Goal: Check status

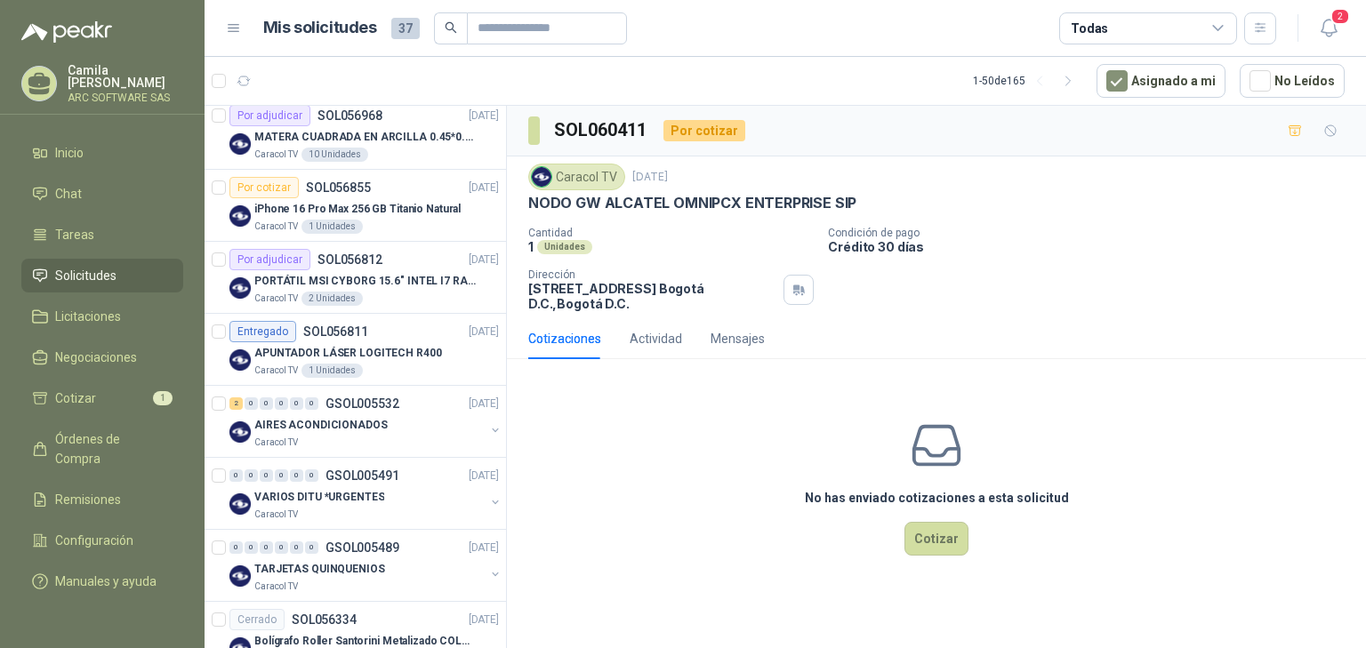
scroll to position [1708, 0]
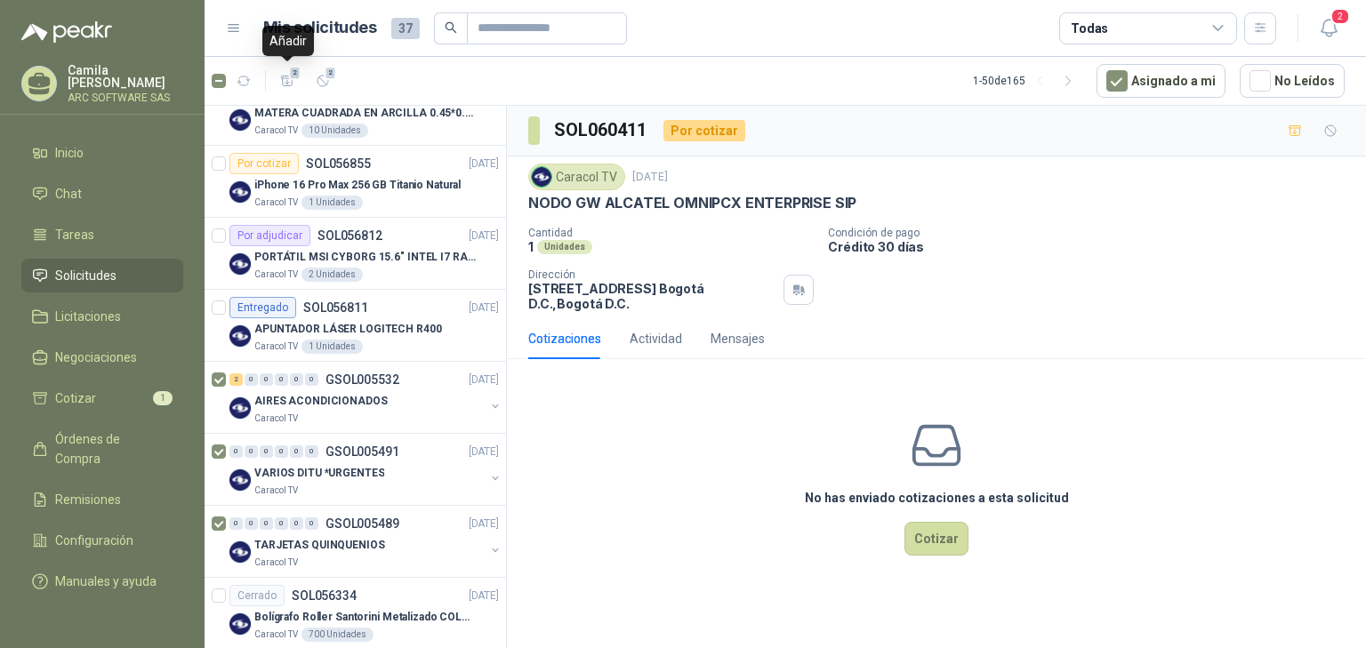
click at [286, 65] on article "2 2 1 - 50 de 165 Asignado a mi No Leídos" at bounding box center [785, 81] width 1161 height 48
click at [286, 68] on button "2" at bounding box center [287, 81] width 28 height 28
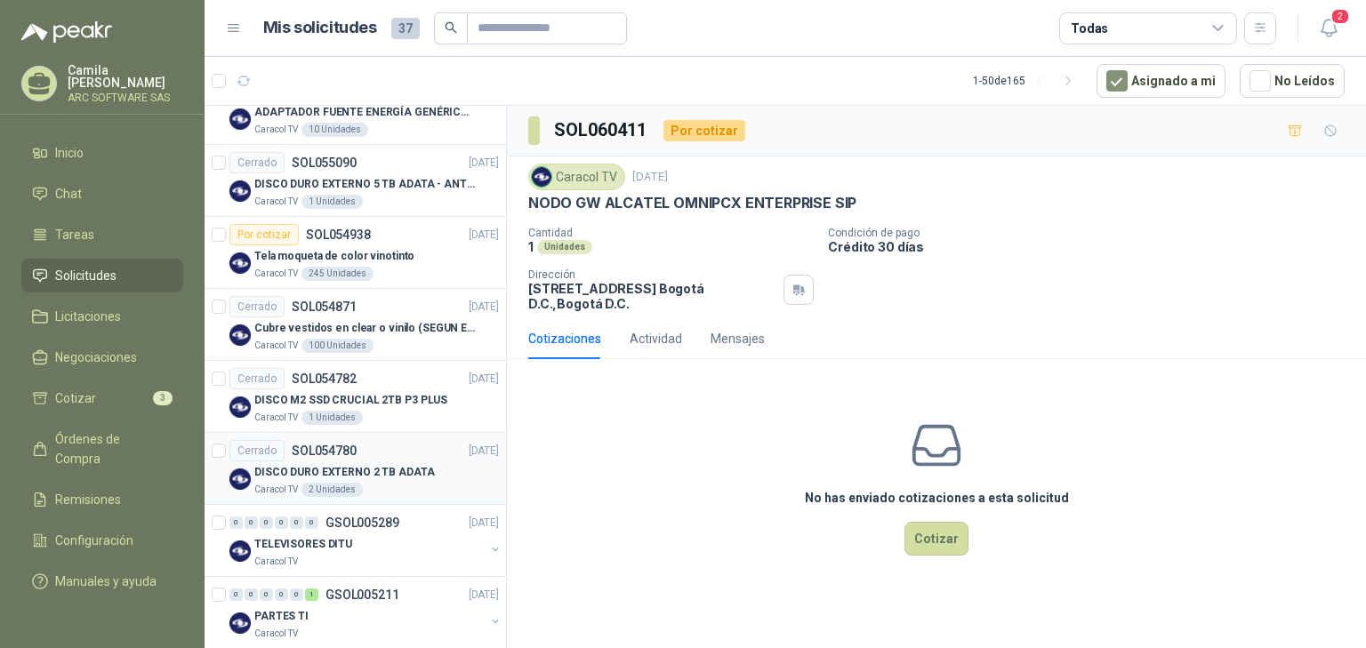
scroll to position [3232, 0]
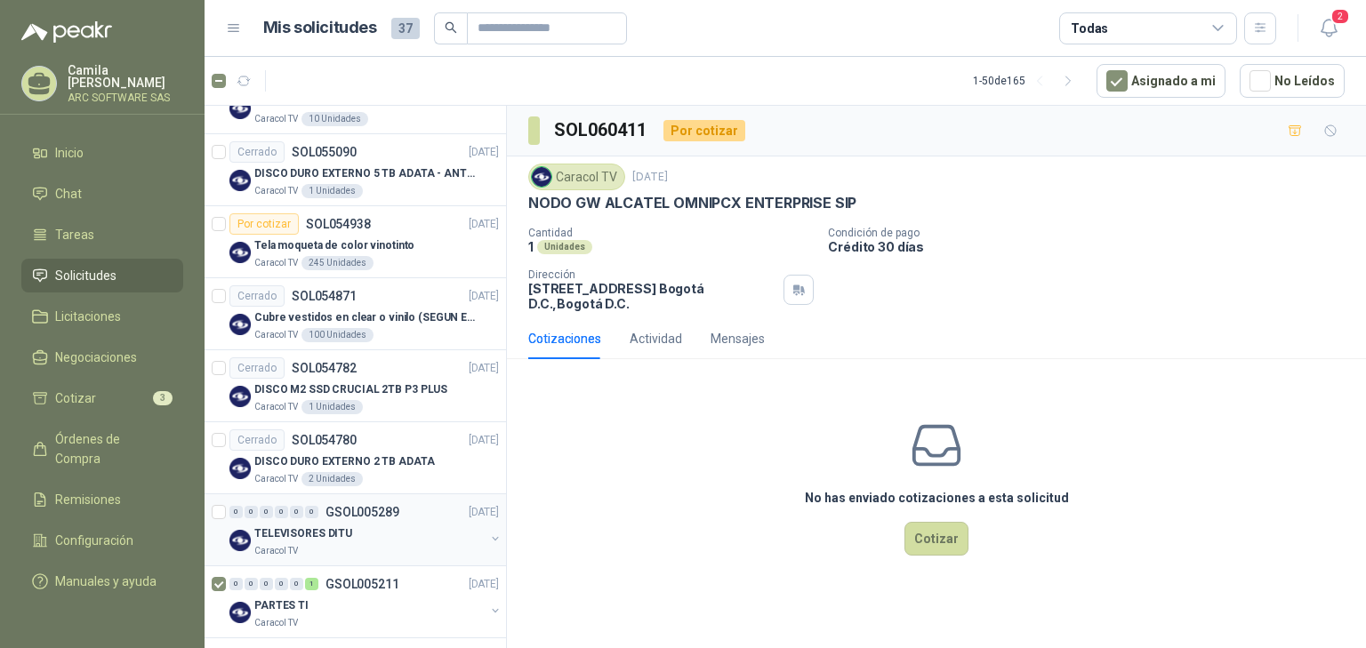
click at [214, 502] on div at bounding box center [221, 530] width 18 height 57
click at [283, 76] on icon "button" at bounding box center [287, 81] width 12 height 10
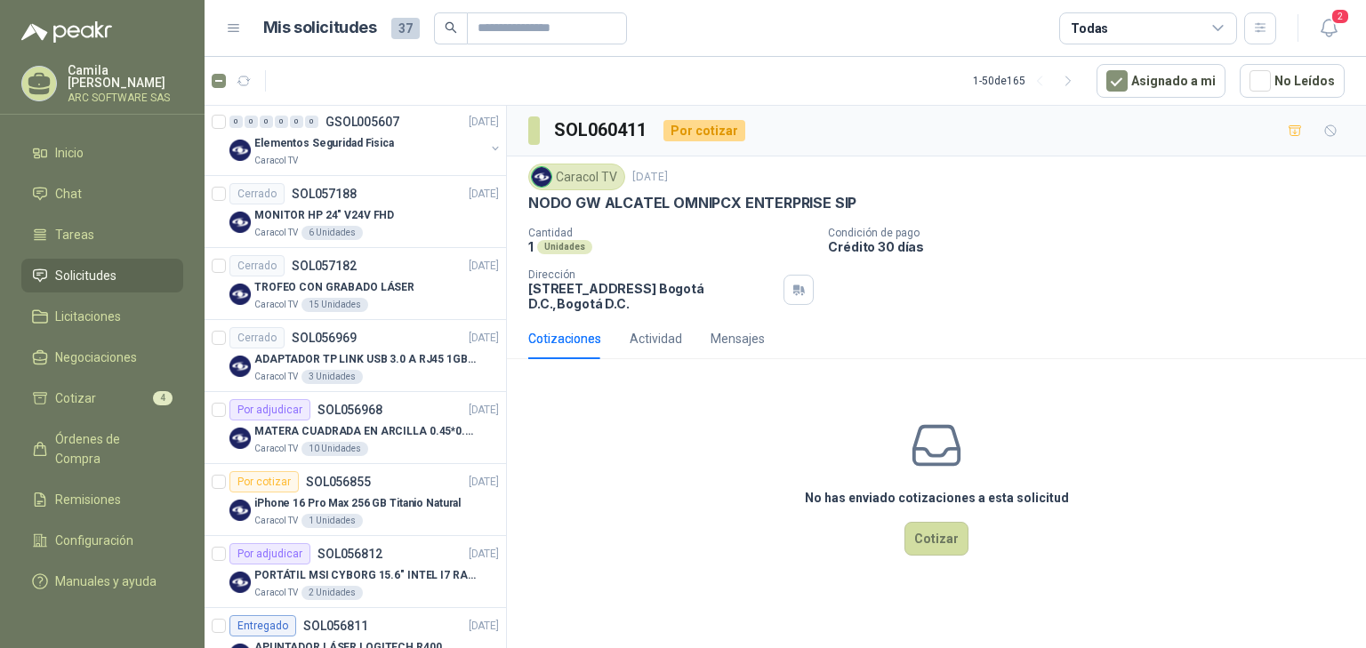
scroll to position [1240, 0]
